Goal: Task Accomplishment & Management: Manage account settings

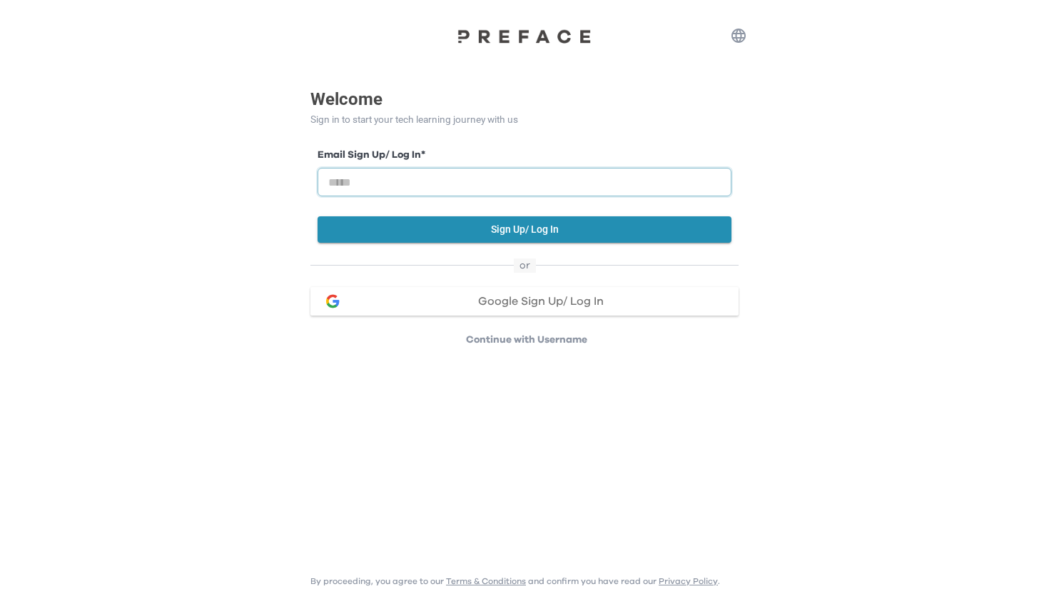
click at [358, 190] on input "email" at bounding box center [525, 182] width 414 height 29
click at [667, 99] on p "Welcome" at bounding box center [524, 99] width 428 height 26
click at [582, 226] on button "Sign Up/ Log In" at bounding box center [525, 229] width 414 height 26
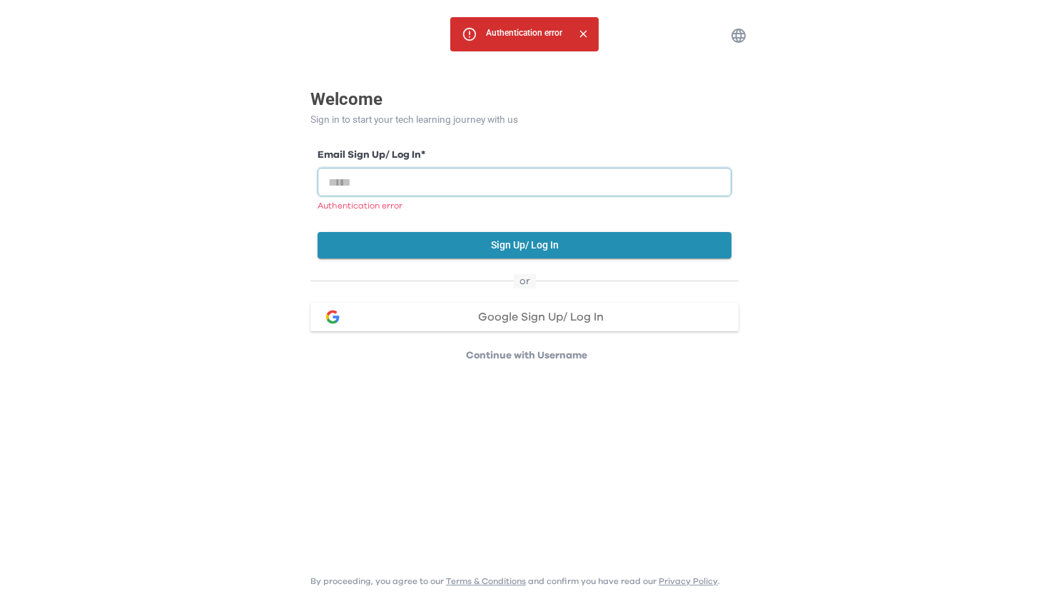
click at [526, 181] on input "email" at bounding box center [525, 182] width 414 height 29
click at [550, 136] on div "Email Sign Up/ Log In * Authentication error Sign Up/ Log In" at bounding box center [524, 200] width 428 height 148
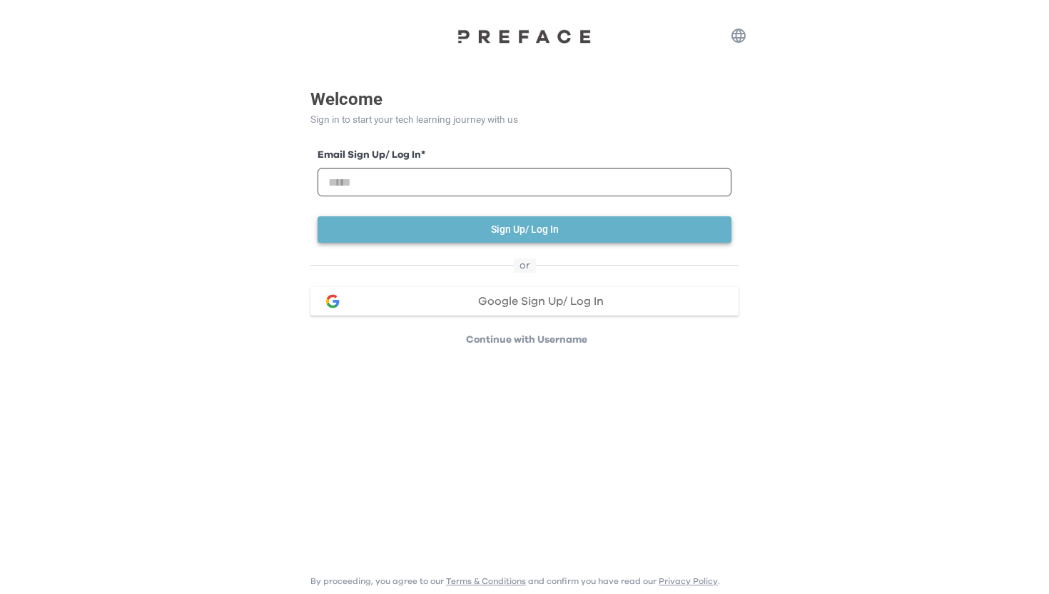
click at [589, 226] on button "Sign Up/ Log In" at bounding box center [525, 229] width 414 height 26
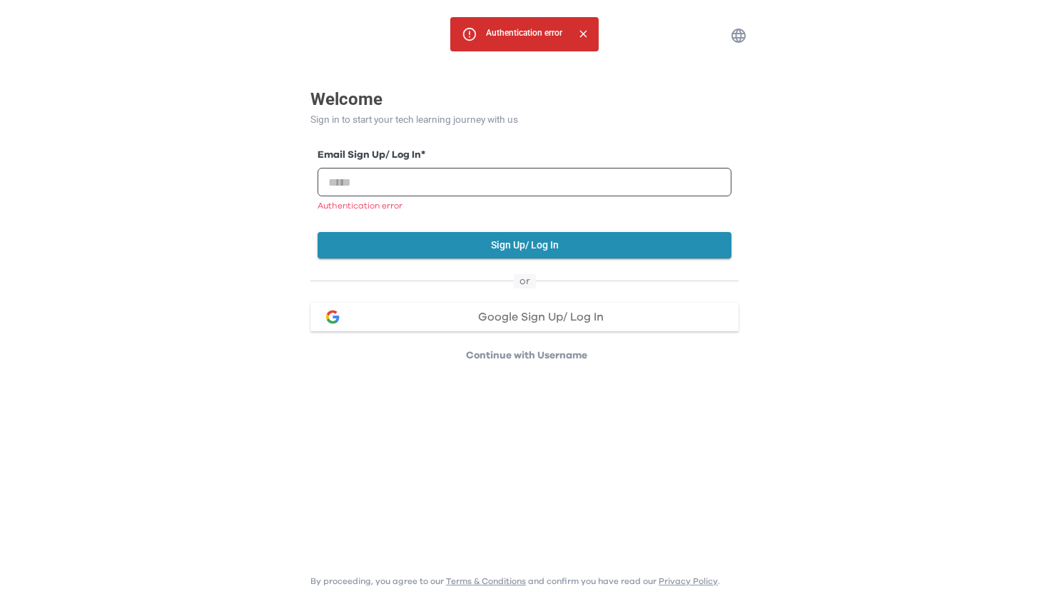
click at [593, 197] on div "Email Sign Up/ Log In * Authentication error" at bounding box center [525, 180] width 414 height 64
click at [593, 188] on input "email" at bounding box center [525, 182] width 414 height 29
click at [572, 89] on p "Welcome" at bounding box center [524, 99] width 428 height 26
